Goal: Entertainment & Leisure: Browse casually

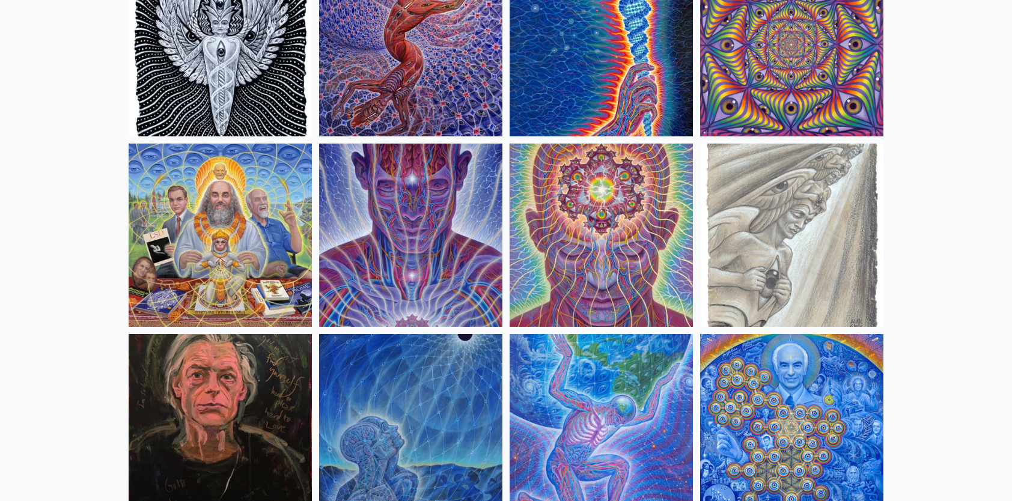
scroll to position [1366, 0]
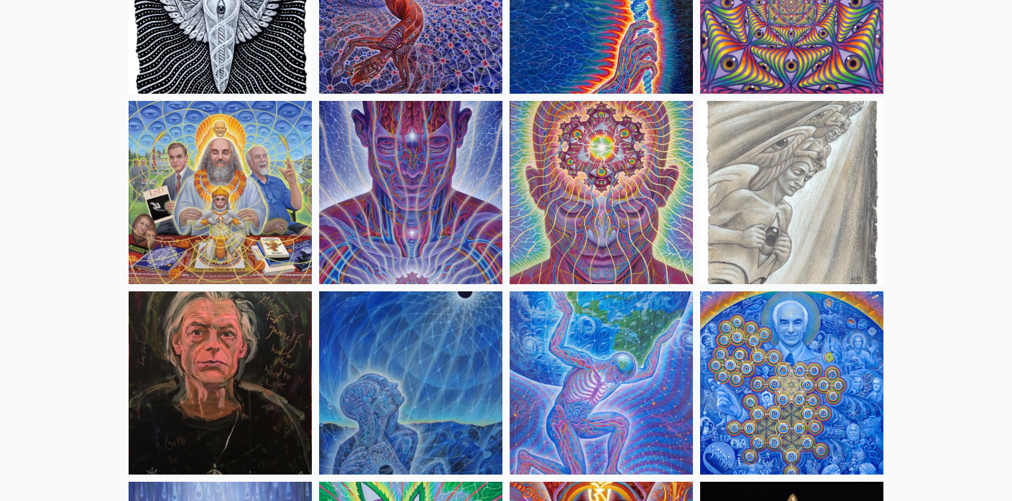
click at [419, 186] on img at bounding box center [410, 192] width 183 height 183
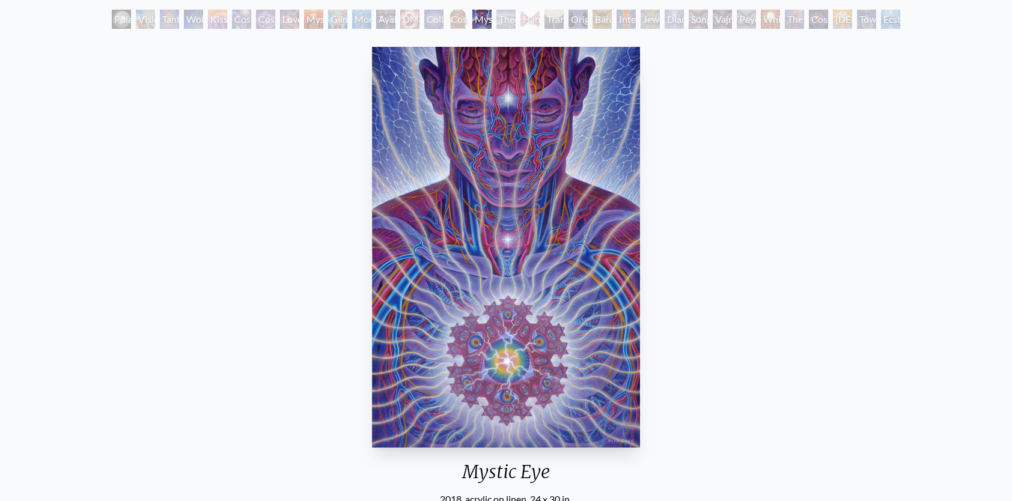
scroll to position [60, 0]
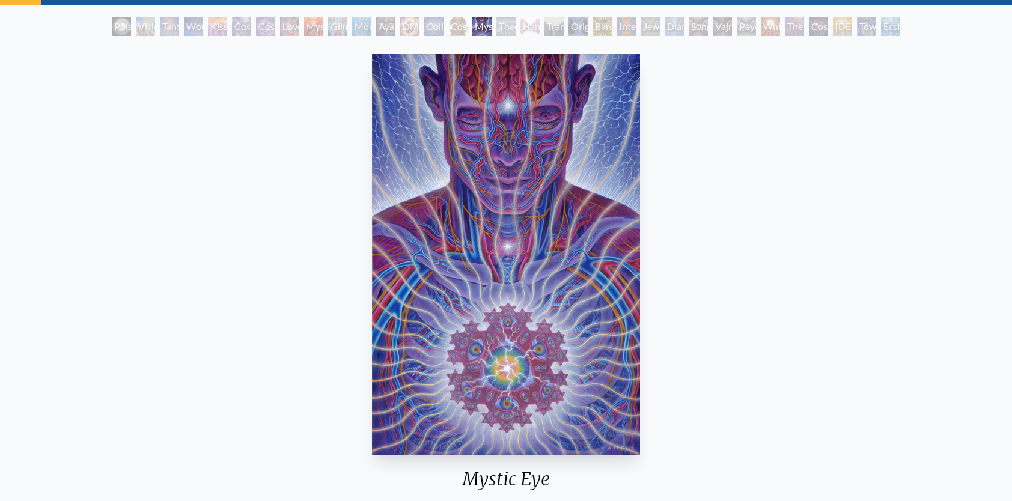
click at [717, 311] on div "Mystic Eye 2018, acrylic on linen, 24 x 30 in. Visit the CoSM Shop CoSM Symbol …" at bounding box center [506, 459] width 992 height 820
